Goal: Task Accomplishment & Management: Complete application form

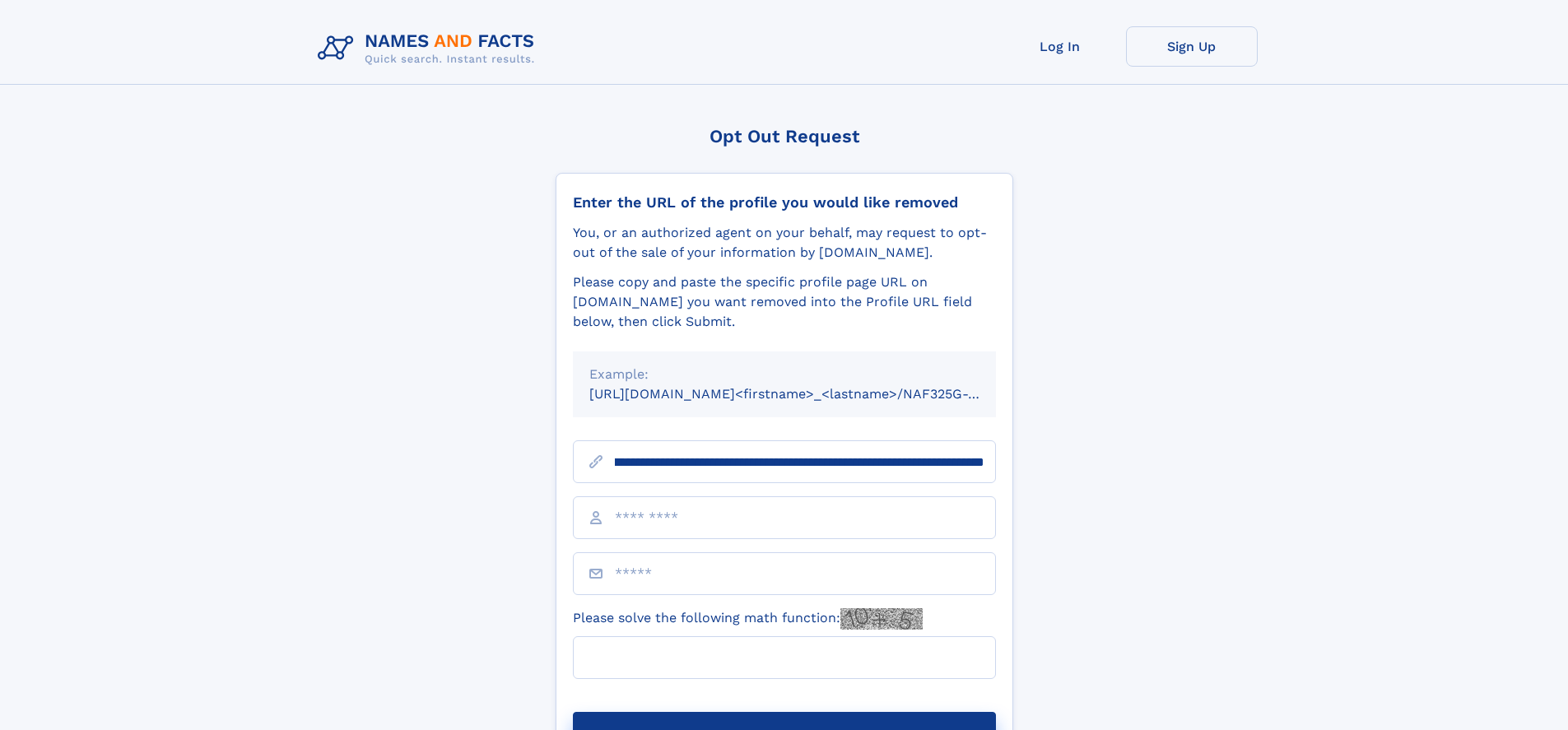
scroll to position [0, 174]
type input "**********"
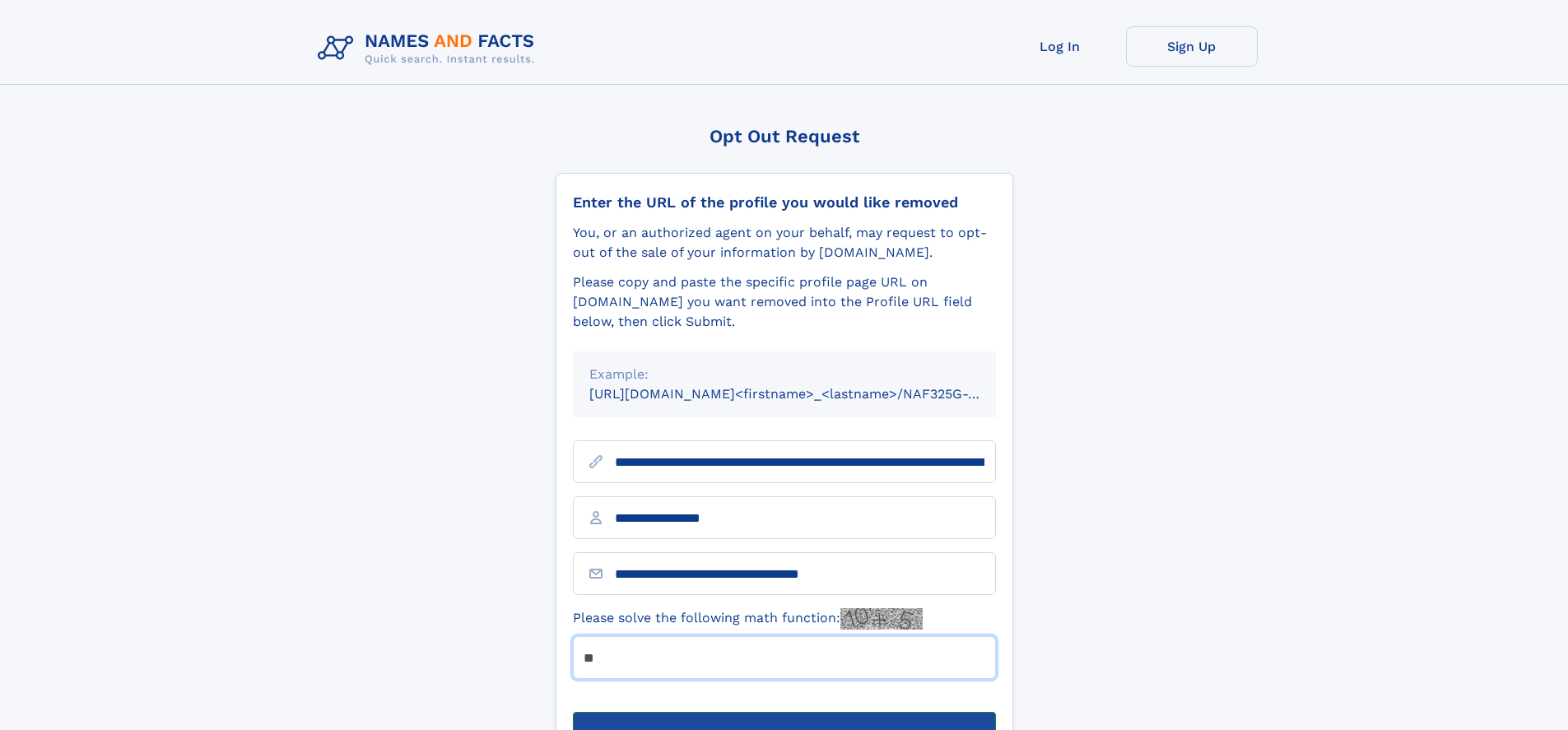
type input "**"
click at [783, 712] on button "Submit Opt Out Request" at bounding box center [784, 737] width 423 height 52
